Goal: Contribute content: Add original content to the website for others to see

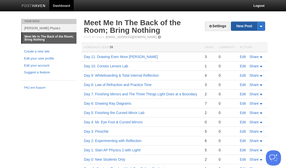
click at [236, 27] on link "New Post" at bounding box center [247, 26] width 33 height 9
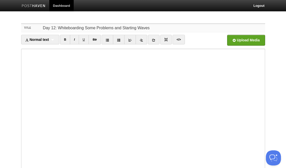
type input "Day 12: Whiteboarding Some Problems and Starting Waves"
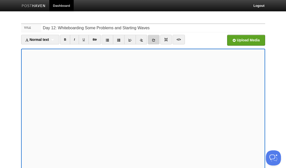
click at [152, 39] on link at bounding box center [154, 40] width 12 height 10
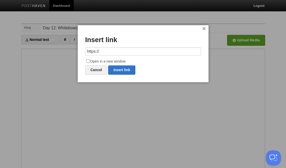
click at [139, 46] on div "× Insert link https:// Open in a new window Cancel Insert link" at bounding box center [143, 53] width 131 height 57
click at [138, 50] on input "https://" at bounding box center [143, 51] width 116 height 8
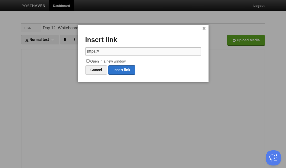
click at [138, 50] on input "https://" at bounding box center [143, 51] width 116 height 8
paste input "[DOMAIN_NAME][URL][DATE]"
type input "[URL][DOMAIN_NAME][DATE]"
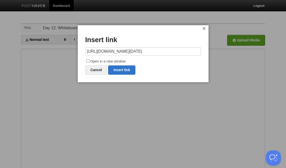
click at [89, 60] on input "Open in a new window" at bounding box center [87, 60] width 3 height 3
checkbox input "true"
click at [120, 68] on link "Insert link" at bounding box center [121, 69] width 27 height 9
type input "https://"
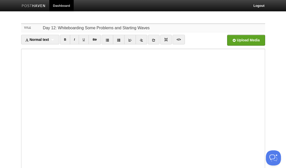
drag, startPoint x: 120, startPoint y: 28, endPoint x: 150, endPoint y: 28, distance: 30.2
click at [150, 28] on input "Day 12: Whiteboarding Some Problems and Starting Waves" at bounding box center [153, 28] width 224 height 8
type input "Day 12: Whiteboarding Some Problems and Too Many Obstacles"
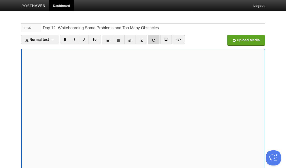
click at [155, 39] on icon at bounding box center [154, 40] width 4 height 4
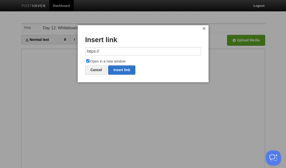
click at [118, 53] on input "https://" at bounding box center [143, 51] width 116 height 8
click at [100, 53] on input "[URL][DOMAIN_NAME]" at bounding box center [143, 51] width 116 height 8
click at [116, 71] on link "Insert link" at bounding box center [121, 69] width 27 height 9
type input "https://"
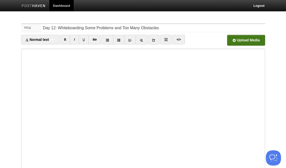
click at [250, 41] on input "file" at bounding box center [94, 42] width 381 height 26
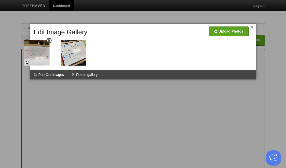
drag, startPoint x: 76, startPoint y: 55, endPoint x: 39, endPoint y: 54, distance: 36.3
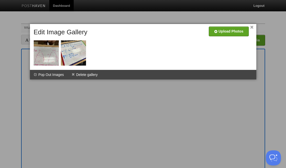
click at [227, 46] on div at bounding box center [144, 48] width 224 height 40
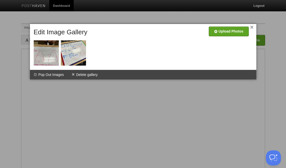
click at [191, 131] on div at bounding box center [143, 84] width 286 height 168
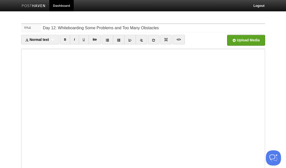
click at [265, 88] on iframe at bounding box center [143, 109] width 244 height 121
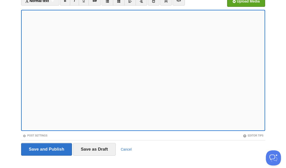
scroll to position [45, 0]
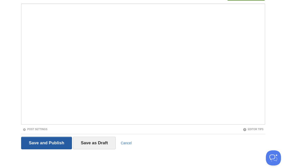
click at [62, 143] on input "Save and Publish" at bounding box center [46, 142] width 51 height 13
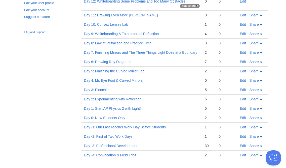
scroll to position [45, 0]
